Goal: Task Accomplishment & Management: Manage account settings

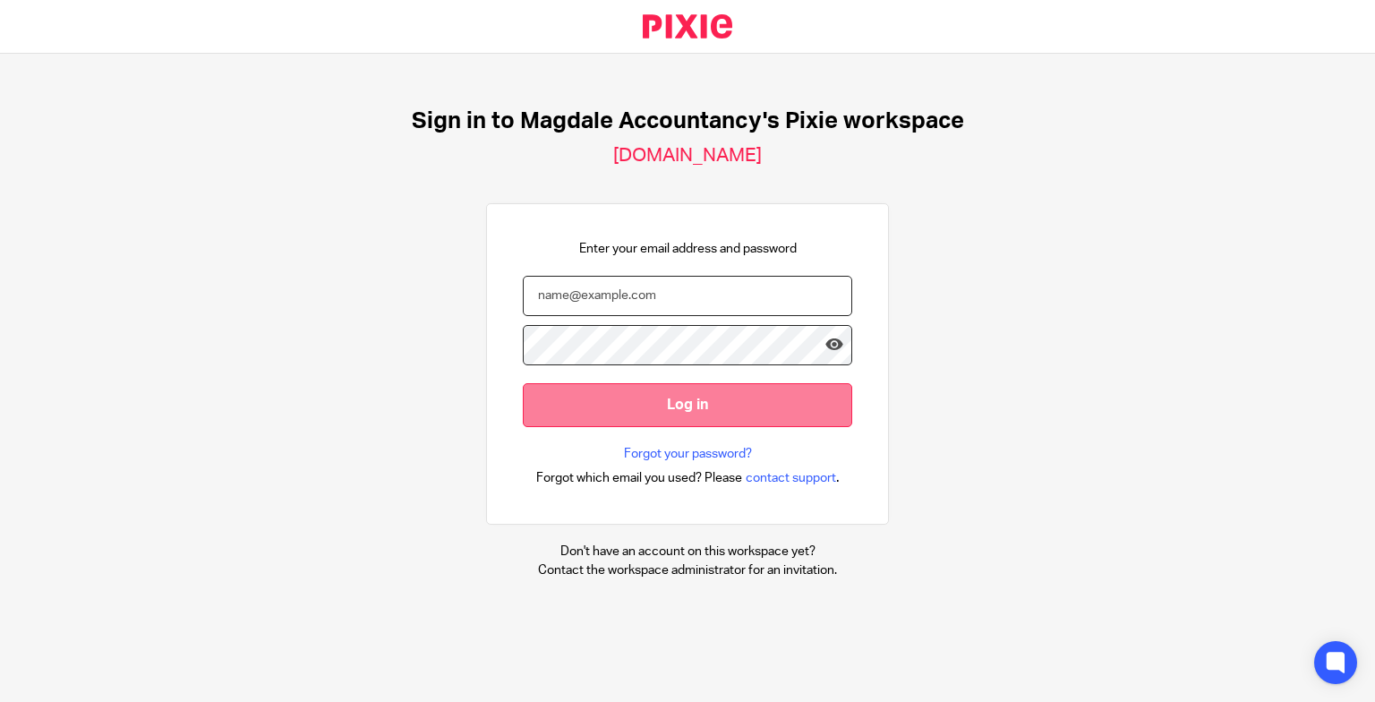
type input "amanda.pearson@aims.co.uk"
click at [637, 417] on input "Log in" at bounding box center [687, 405] width 329 height 44
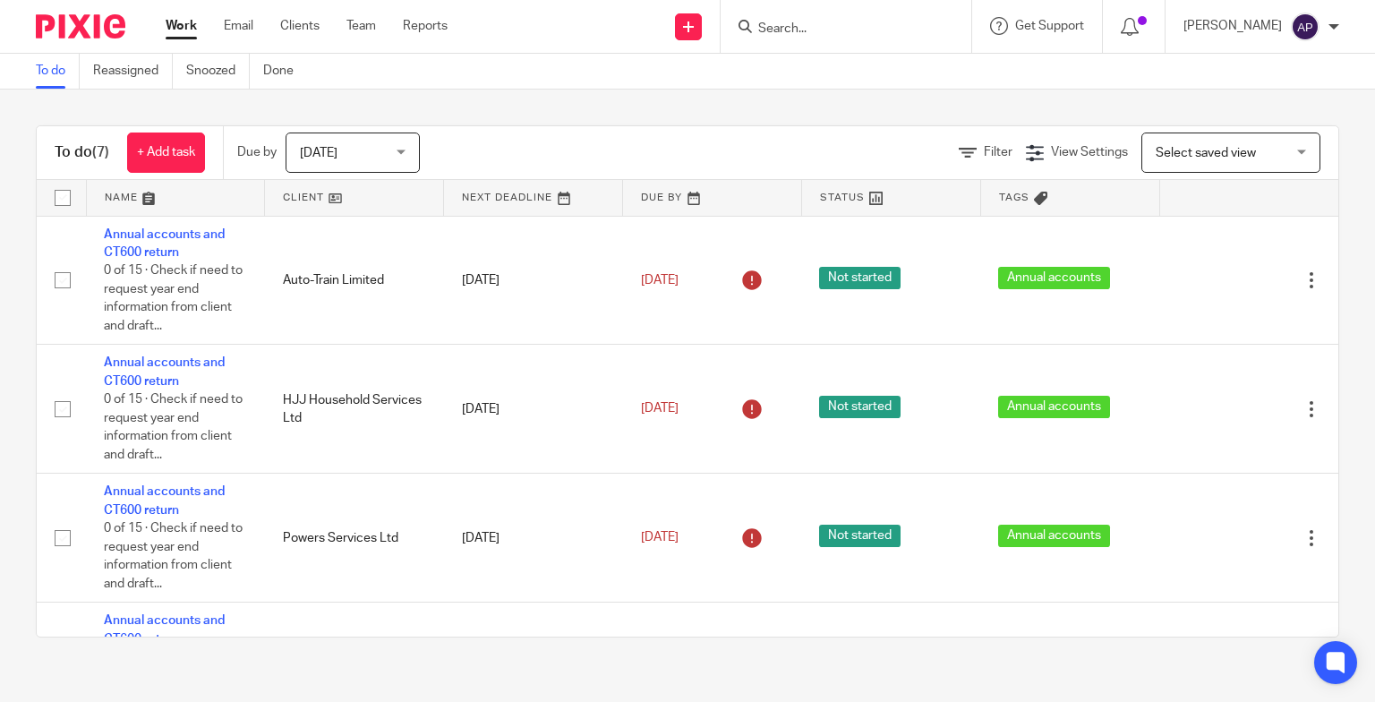
click at [354, 40] on div "Work Email Clients Team Reports Work Email Clients Team Reports Settings" at bounding box center [311, 26] width 327 height 53
click at [355, 30] on link "Team" at bounding box center [361, 26] width 30 height 18
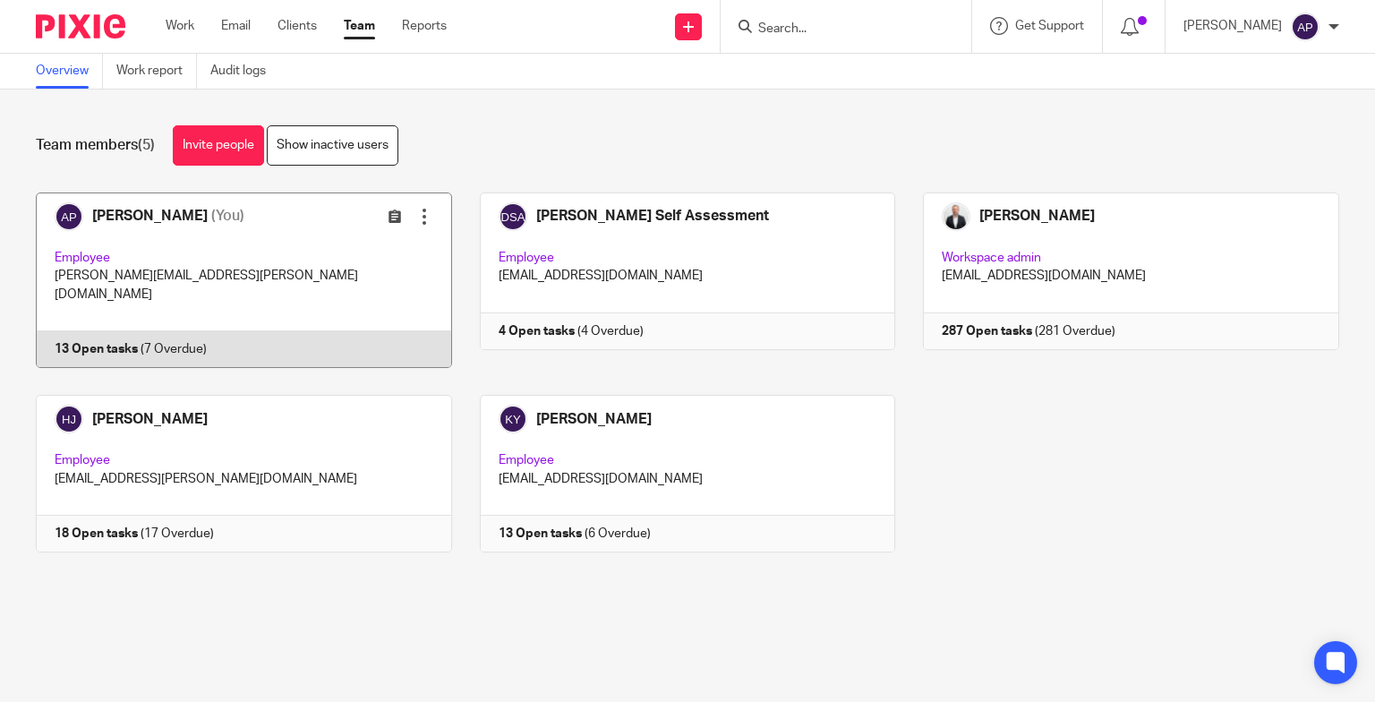
click at [221, 312] on link at bounding box center [230, 279] width 444 height 175
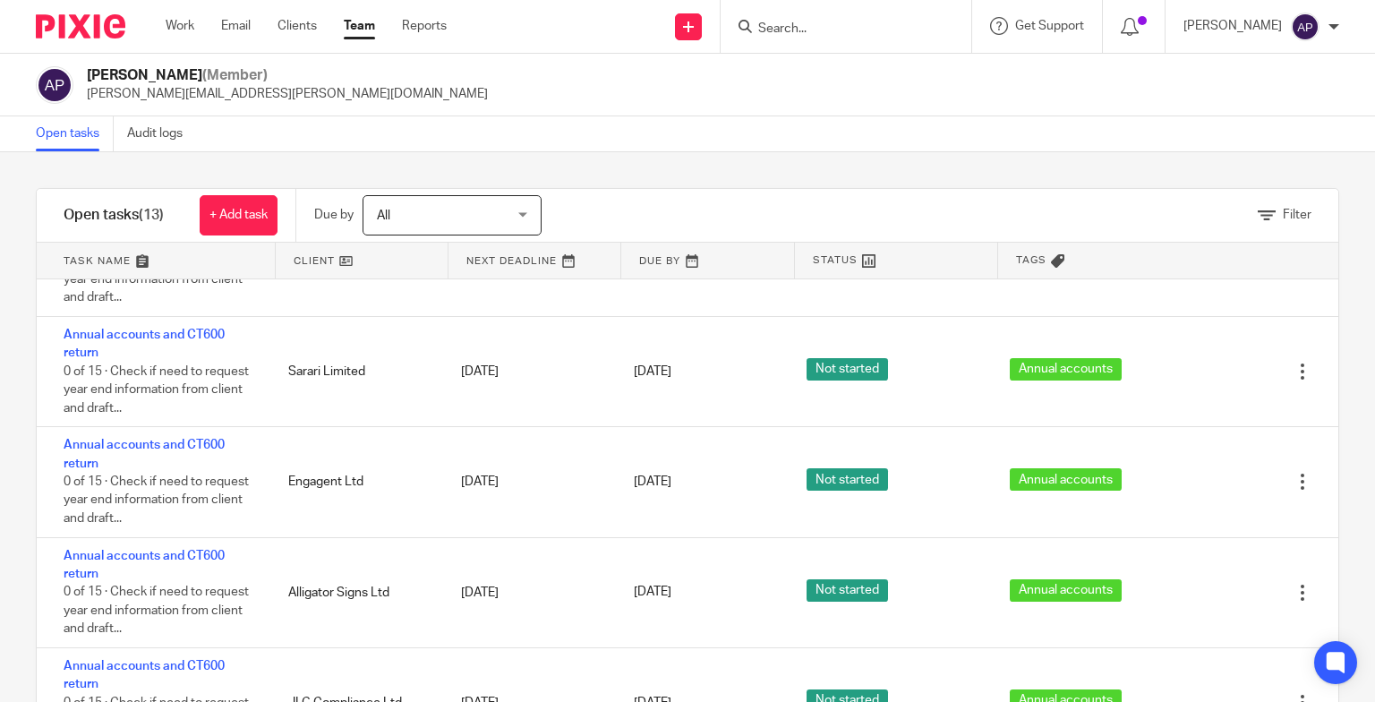
scroll to position [990, 0]
